Goal: Information Seeking & Learning: Learn about a topic

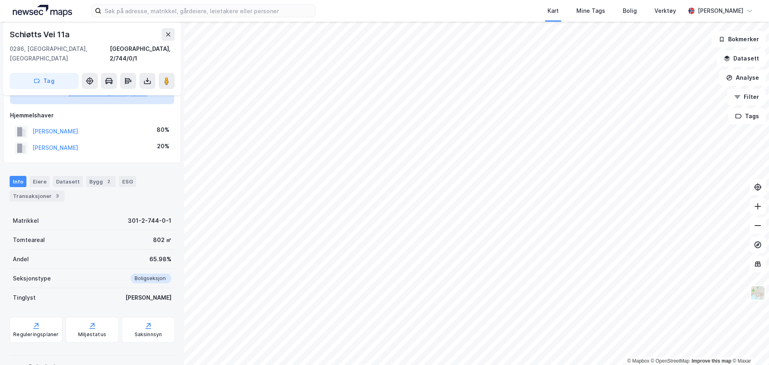
scroll to position [61, 0]
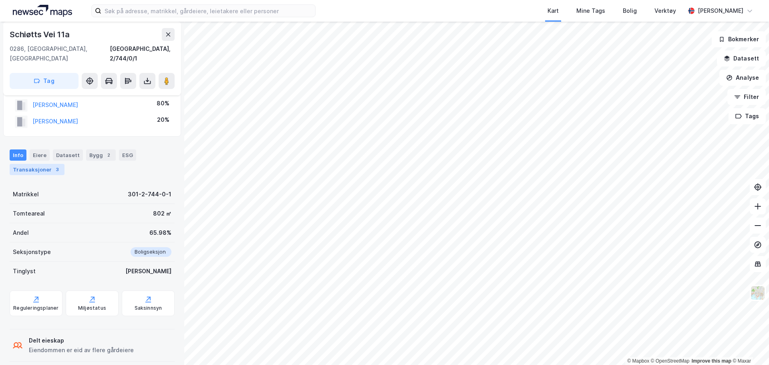
click at [40, 164] on div "Transaksjoner 3" at bounding box center [37, 169] width 55 height 11
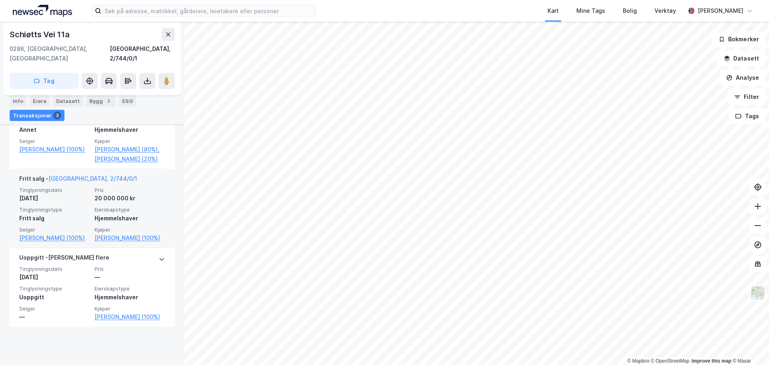
scroll to position [225, 0]
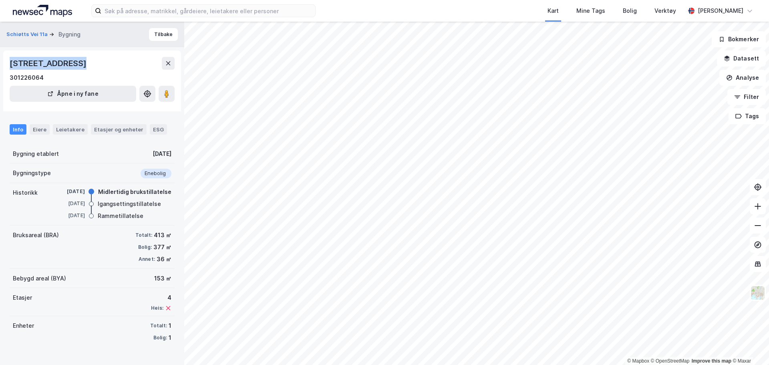
drag, startPoint x: 10, startPoint y: 61, endPoint x: 70, endPoint y: 65, distance: 59.5
click at [69, 65] on div "[STREET_ADDRESS]" at bounding box center [49, 63] width 79 height 13
copy div "[STREET_ADDRESS]"
